Goal: Task Accomplishment & Management: Manage account settings

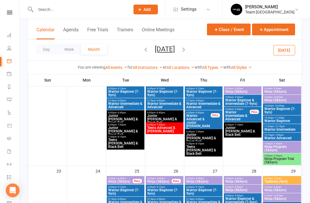
scroll to position [350, 0]
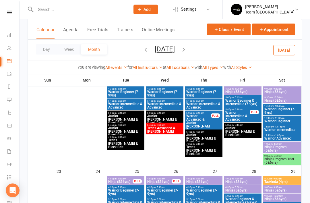
click at [280, 161] on span "Ninja Program Trial (5&6yrs)" at bounding box center [282, 160] width 36 height 7
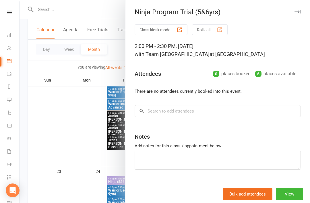
click at [293, 200] on button "View" at bounding box center [289, 194] width 27 height 12
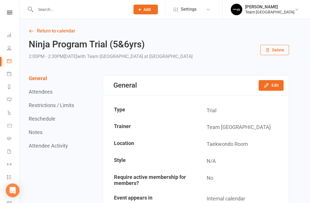
click at [275, 87] on button "Edit" at bounding box center [271, 85] width 25 height 10
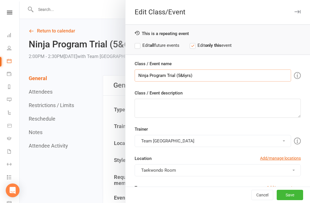
click at [144, 76] on input "Ninja Program Trial (5&6yrs)" at bounding box center [213, 75] width 156 height 12
click at [187, 75] on input "Warrior Program Trial (5&6yrs)" at bounding box center [213, 75] width 156 height 12
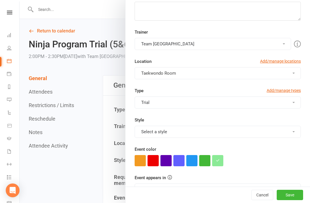
scroll to position [98, 0]
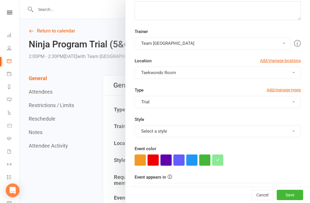
type input "Warrior Program Trial (7-9yrs)"
click at [293, 200] on button "Save" at bounding box center [290, 195] width 26 height 10
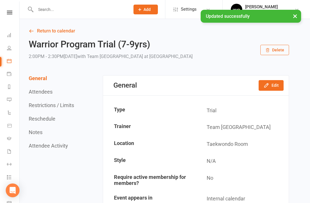
click at [34, 33] on icon at bounding box center [31, 30] width 5 height 5
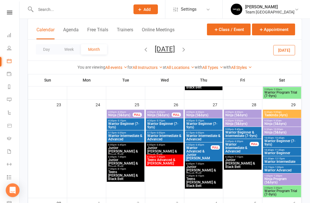
scroll to position [416, 0]
click at [286, 193] on span "Warrior Program Trial (7-9yrs)" at bounding box center [282, 192] width 36 height 7
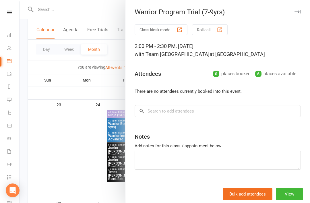
click at [292, 200] on button "View" at bounding box center [289, 194] width 27 height 12
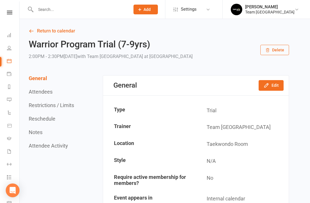
click at [271, 86] on button "Edit" at bounding box center [271, 85] width 25 height 10
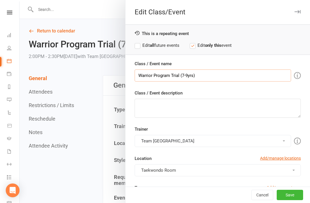
click at [152, 75] on input "Warrior Program Trial (7-9yrs)" at bounding box center [213, 75] width 156 height 12
type input "Warri Program Trial (7-9yrs)"
click at [297, 13] on icon "button" at bounding box center [297, 11] width 6 height 3
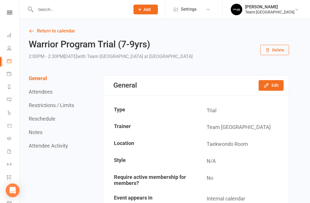
click at [271, 87] on button "Edit" at bounding box center [271, 85] width 25 height 10
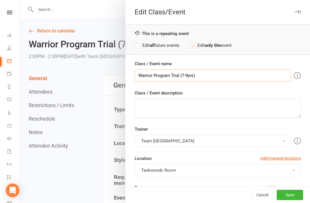
click at [149, 77] on input "Warrior Program Trial (7-9yrs)" at bounding box center [213, 75] width 156 height 12
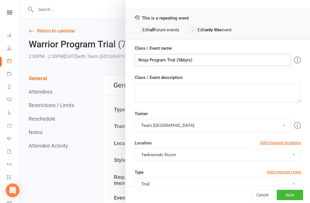
scroll to position [20, 0]
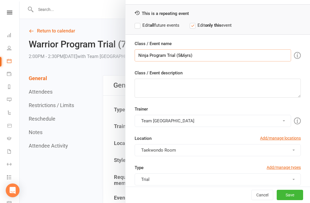
type input "Ninja Program Trial (5&6yrs)"
click at [292, 197] on button "Save" at bounding box center [290, 195] width 26 height 10
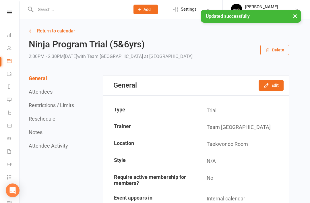
click at [36, 32] on link "Return to calendar" at bounding box center [159, 31] width 260 height 8
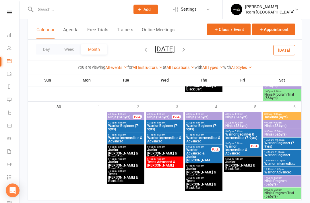
scroll to position [513, 0]
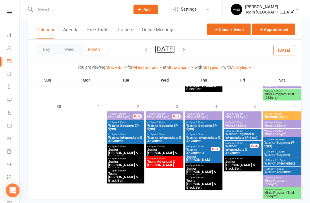
click at [289, 197] on span "Ninja Program Trial (5&6yrs)" at bounding box center [282, 194] width 36 height 7
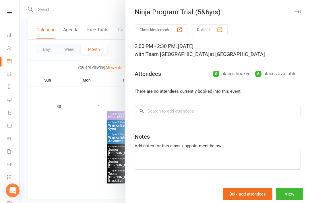
click at [292, 200] on button "View" at bounding box center [289, 194] width 27 height 12
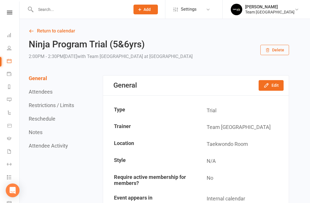
click at [272, 86] on button "Edit" at bounding box center [271, 85] width 25 height 10
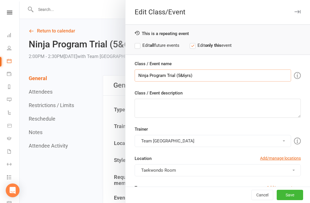
click at [148, 73] on input "Ninja Program Trial (5&6yrs)" at bounding box center [213, 75] width 156 height 12
click at [189, 76] on input "Warrior Program Trial (5&6yrs)" at bounding box center [213, 75] width 156 height 12
type input "Warrior Program Trial (7-9yrs)"
click at [292, 200] on button "Save" at bounding box center [290, 195] width 26 height 10
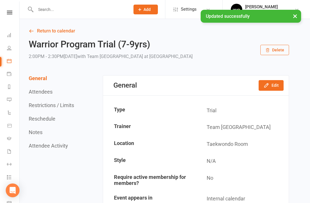
click at [34, 32] on icon at bounding box center [31, 30] width 5 height 5
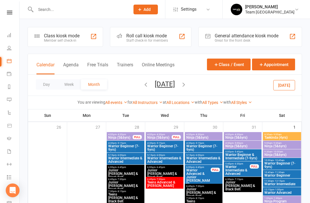
click at [83, 13] on input "text" at bounding box center [80, 9] width 92 height 8
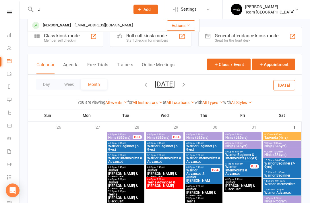
type input "J"
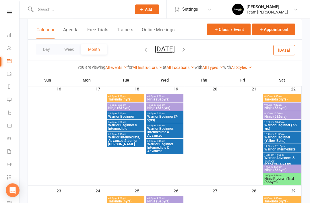
scroll to position [344, 0]
click at [287, 181] on span "Ninja Program Trial (5&6yrs)" at bounding box center [282, 180] width 36 height 7
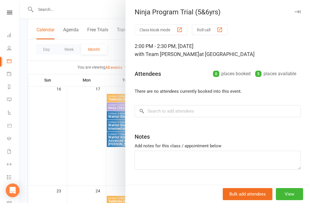
click at [289, 200] on button "View" at bounding box center [289, 194] width 27 height 12
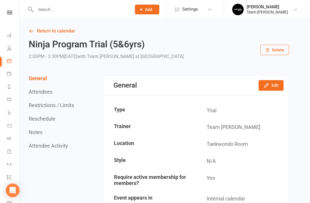
click at [272, 86] on button "Edit" at bounding box center [271, 85] width 25 height 10
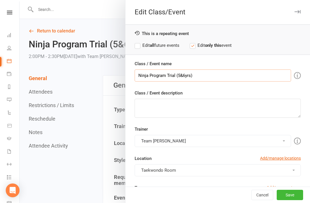
click at [148, 75] on input "Ninja Program Trial (5&6yrs)" at bounding box center [213, 75] width 156 height 12
click at [190, 76] on input "Warrior Program Trial (5&6yrs)" at bounding box center [213, 75] width 156 height 12
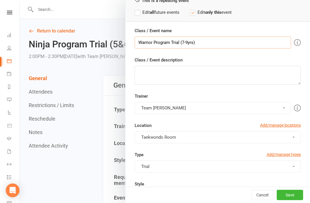
scroll to position [36, 0]
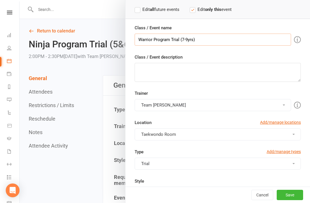
type input "Warrior Program Trial (7-9yrs)"
click at [292, 200] on button "Save" at bounding box center [290, 195] width 26 height 10
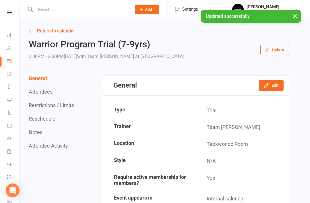
click at [43, 32] on link "Return to calendar" at bounding box center [159, 31] width 260 height 8
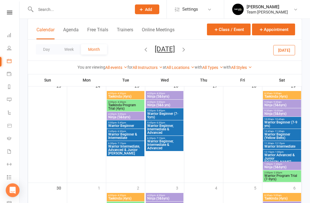
scroll to position [449, 0]
click at [285, 178] on span "Warrior Program Trial (7-9yrs)" at bounding box center [282, 177] width 36 height 7
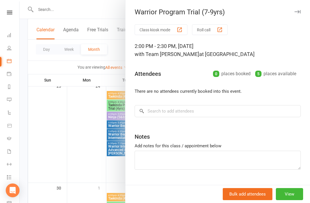
click at [291, 200] on button "View" at bounding box center [289, 194] width 27 height 12
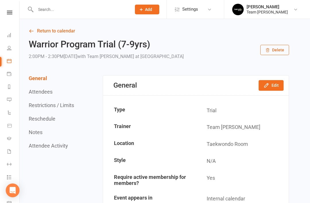
click at [274, 85] on button "Edit" at bounding box center [271, 85] width 25 height 10
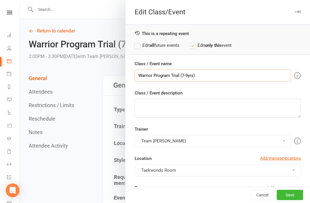
click at [151, 74] on input "Warrior Program Trial (7-9yrs)" at bounding box center [213, 75] width 156 height 12
type input "Ninja Program Trial (5&6yrs)"
click at [292, 200] on button "Save" at bounding box center [290, 195] width 26 height 10
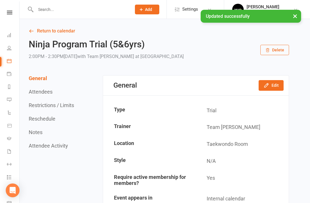
click at [37, 33] on link "Return to calendar" at bounding box center [159, 31] width 260 height 8
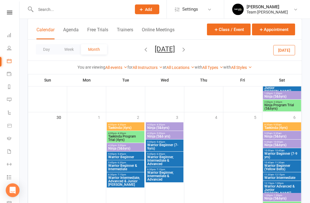
scroll to position [534, 0]
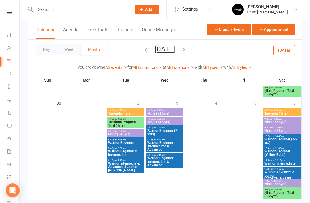
click at [285, 195] on span "Ninja Program Trial (5&6yrs)" at bounding box center [282, 194] width 36 height 7
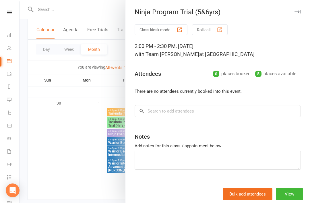
click at [290, 200] on button "View" at bounding box center [289, 194] width 27 height 12
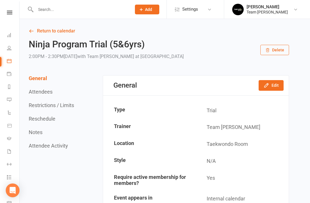
click at [275, 86] on button "Edit" at bounding box center [271, 85] width 25 height 10
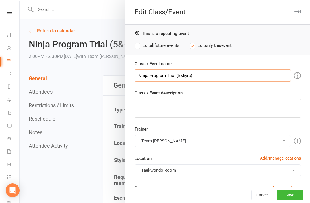
click at [148, 76] on input "Ninja Program Trial (5&6yrs)" at bounding box center [213, 75] width 156 height 12
click at [187, 73] on input "Warrior Program Trial (5&6yrs)" at bounding box center [213, 75] width 156 height 12
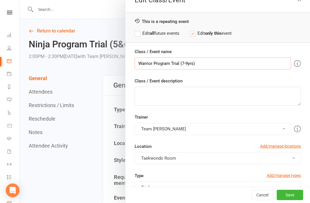
scroll to position [15, 0]
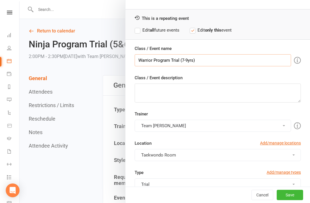
type input "Warrior Program Trial (7-9yrs)"
click at [297, 200] on button "Save" at bounding box center [290, 195] width 26 height 10
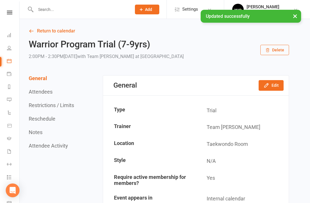
click at [40, 30] on link "Return to calendar" at bounding box center [159, 31] width 260 height 8
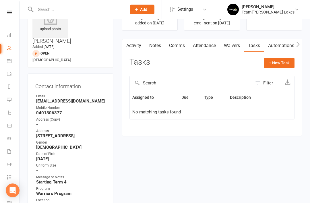
scroll to position [30, 0]
click at [8, 61] on icon at bounding box center [9, 61] width 5 height 5
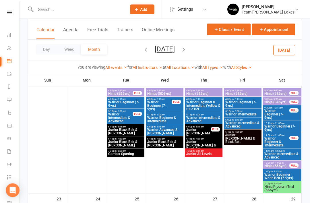
scroll to position [392, 0]
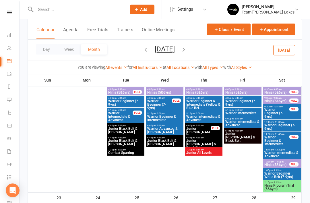
click at [285, 187] on span "Ninja Program Trial (5&6yrs)" at bounding box center [282, 187] width 36 height 7
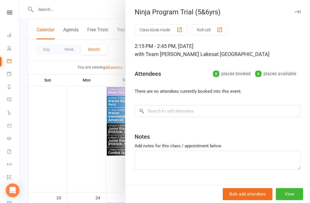
click at [295, 200] on button "View" at bounding box center [289, 194] width 27 height 12
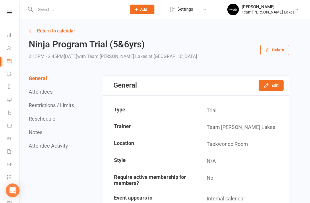
click at [275, 86] on button "Edit" at bounding box center [271, 85] width 25 height 10
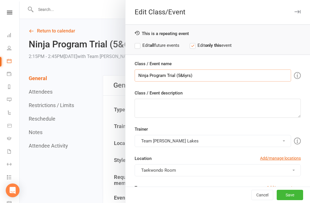
click at [146, 74] on input "Ninja Program Trial (5&6yrs)" at bounding box center [213, 75] width 156 height 12
type input "Warrior Program Trial (7-9yrs)"
click at [294, 200] on button "Save" at bounding box center [290, 195] width 26 height 10
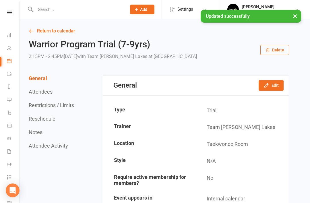
click at [39, 32] on link "Return to calendar" at bounding box center [159, 31] width 260 height 8
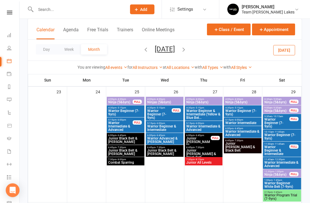
scroll to position [498, 0]
click at [285, 197] on span "Warrior Program Trial (7-9yrs)" at bounding box center [282, 196] width 36 height 7
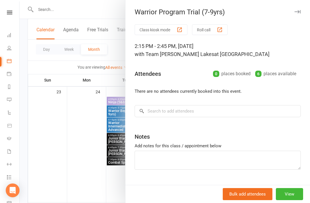
click at [292, 200] on button "View" at bounding box center [289, 194] width 27 height 12
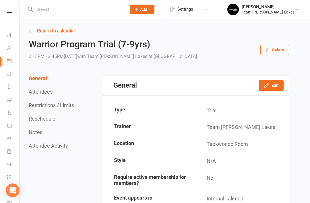
click at [269, 86] on icon "button" at bounding box center [266, 85] width 6 height 6
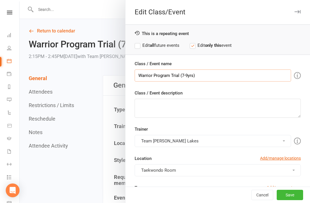
click at [151, 76] on input "Warrior Program Trial (7-9yrs)" at bounding box center [213, 75] width 156 height 12
click at [183, 76] on input "Ninja Program Trial (7-9yrs)" at bounding box center [213, 75] width 156 height 12
type input "Ninja Program Trial (5&6yrs)"
click at [292, 200] on button "Save" at bounding box center [290, 195] width 26 height 10
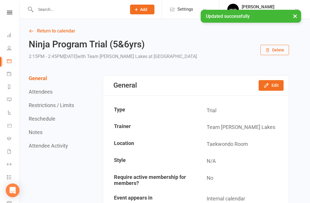
click at [39, 29] on link "Return to calendar" at bounding box center [159, 31] width 260 height 8
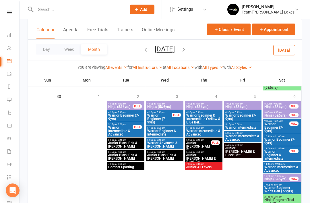
scroll to position [616, 0]
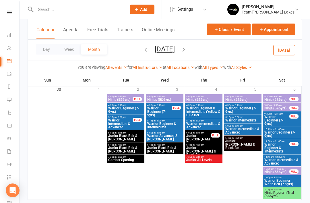
click at [292, 195] on span "Ninja Program Trial (5&6yrs)" at bounding box center [282, 194] width 36 height 7
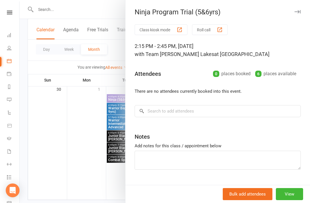
click at [290, 200] on button "View" at bounding box center [289, 194] width 27 height 12
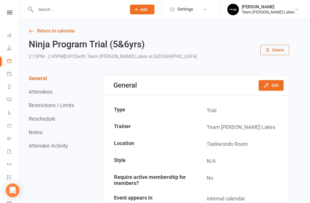
click at [274, 86] on button "Edit" at bounding box center [271, 85] width 25 height 10
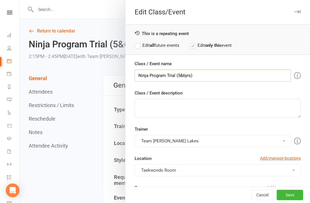
click at [149, 73] on input "Ninja Program Trial (5&6yrs)" at bounding box center [213, 75] width 156 height 12
click at [189, 75] on input "Warrior Program Trial (5&6yrs)" at bounding box center [213, 75] width 156 height 12
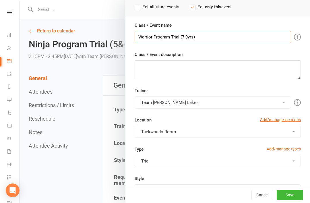
scroll to position [41, 0]
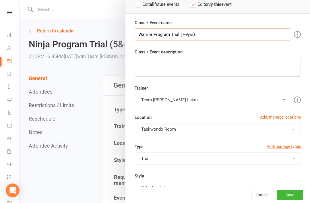
type input "Warrior Program Trial (7-9yrs)"
click at [295, 200] on button "Save" at bounding box center [290, 195] width 26 height 10
